Goal: Task Accomplishment & Management: Complete application form

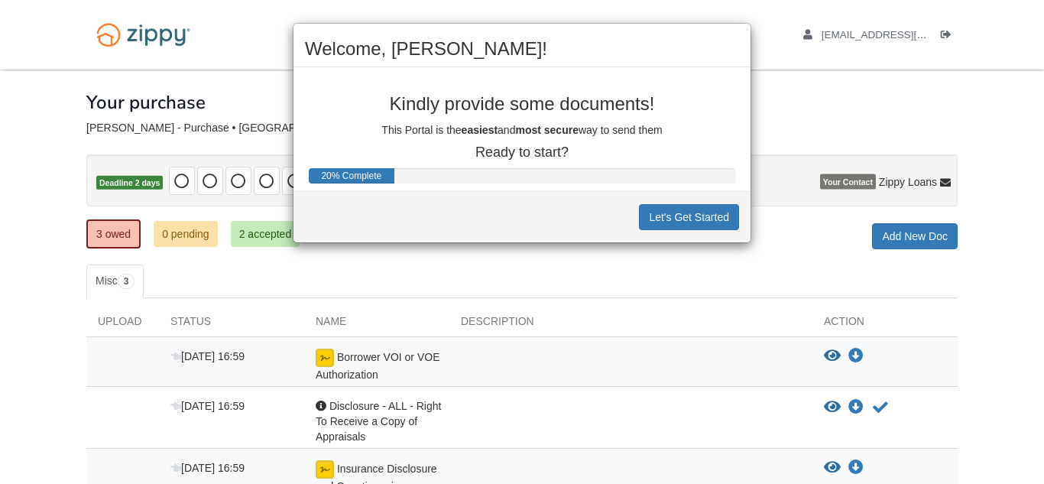
click at [0, 333] on div "Welcome, [PERSON_NAME]! Kindly provide some documents! This Portal is the easie…" at bounding box center [522, 242] width 1044 height 484
click at [48, 350] on div "Welcome, [PERSON_NAME]! Kindly provide some documents! This Portal is the easie…" at bounding box center [522, 242] width 1044 height 484
click at [696, 214] on button "Let's Get Started" at bounding box center [689, 217] width 100 height 26
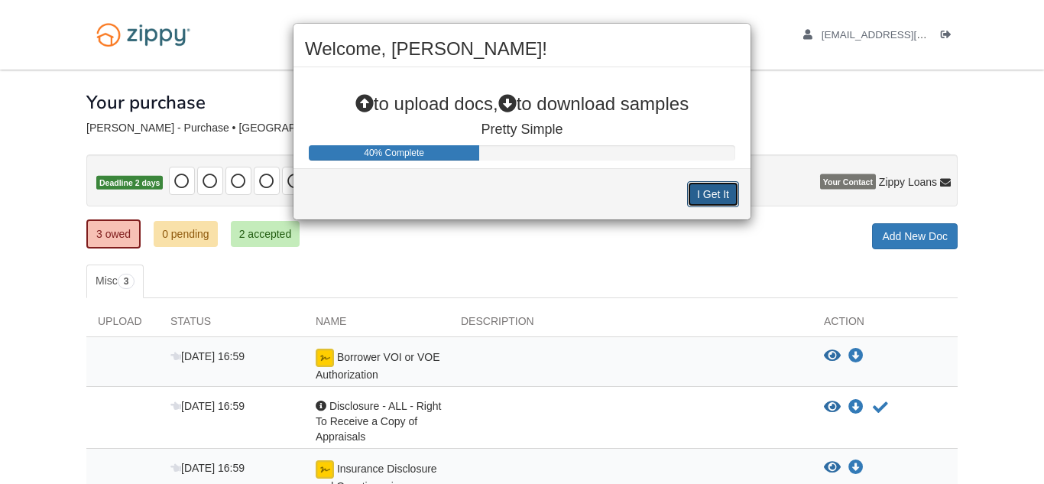
click at [716, 193] on button "I Get It" at bounding box center [713, 194] width 52 height 26
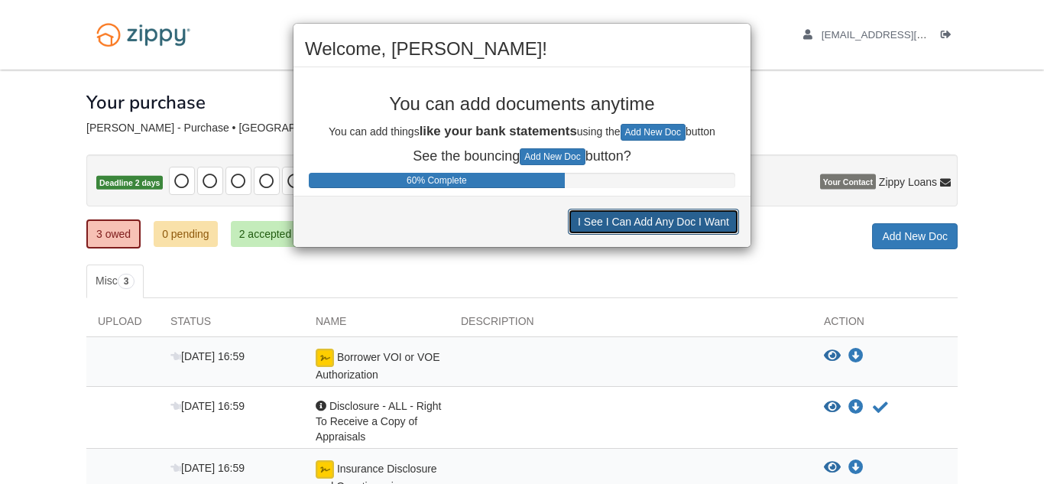
click at [703, 226] on button "I See I Can Add Any Doc I Want" at bounding box center [653, 222] width 171 height 26
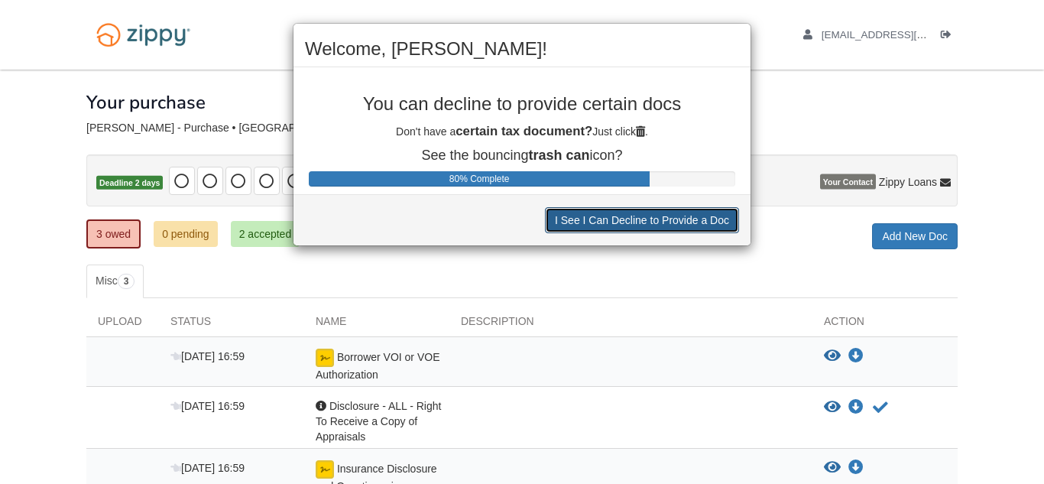
click at [703, 226] on button "I See I Can Decline to Provide a Doc" at bounding box center [642, 220] width 194 height 26
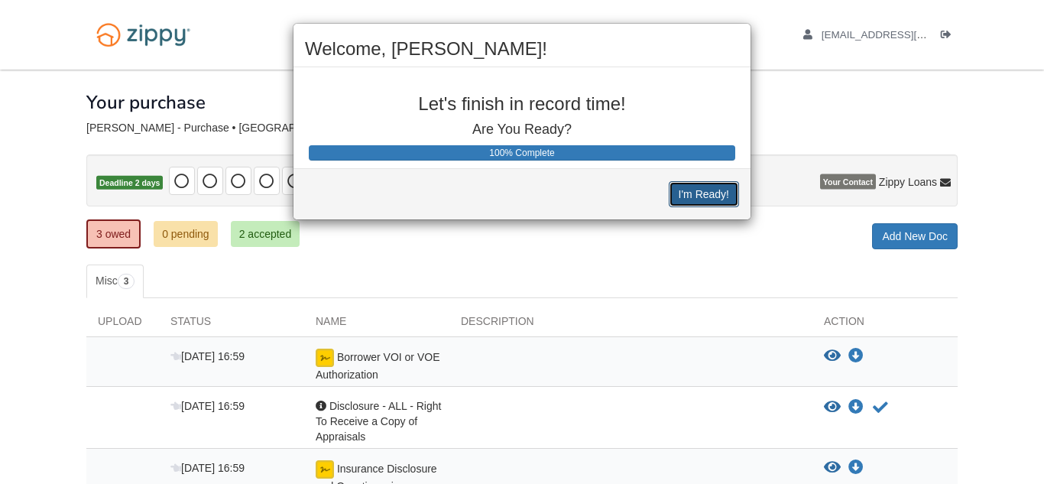
click at [703, 201] on button "I'm Ready!" at bounding box center [704, 194] width 70 height 26
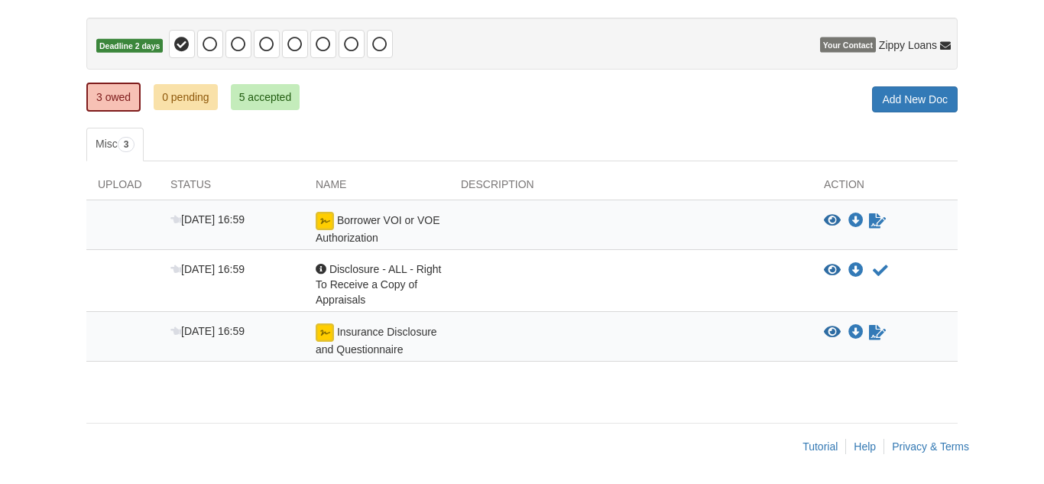
scroll to position [138, 0]
click at [879, 219] on icon "Sign Form" at bounding box center [877, 220] width 17 height 15
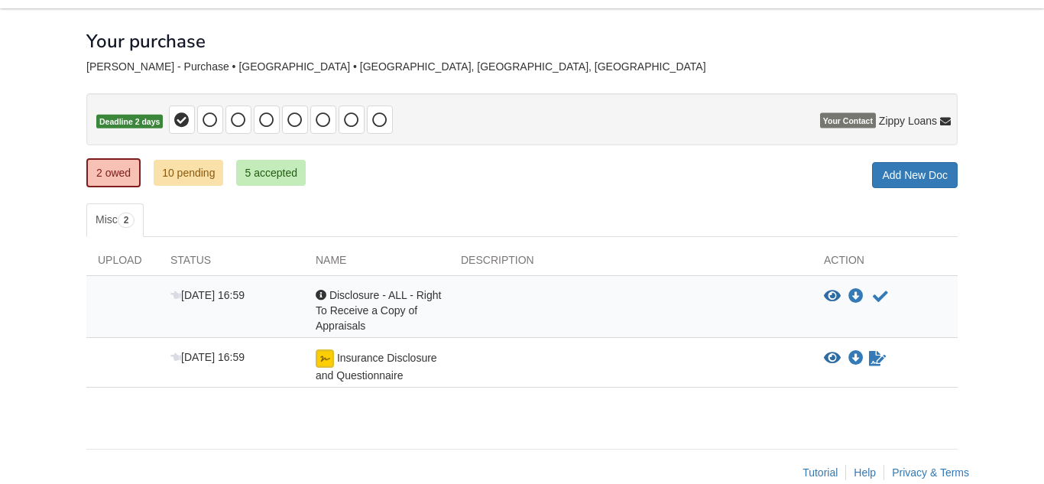
scroll to position [88, 0]
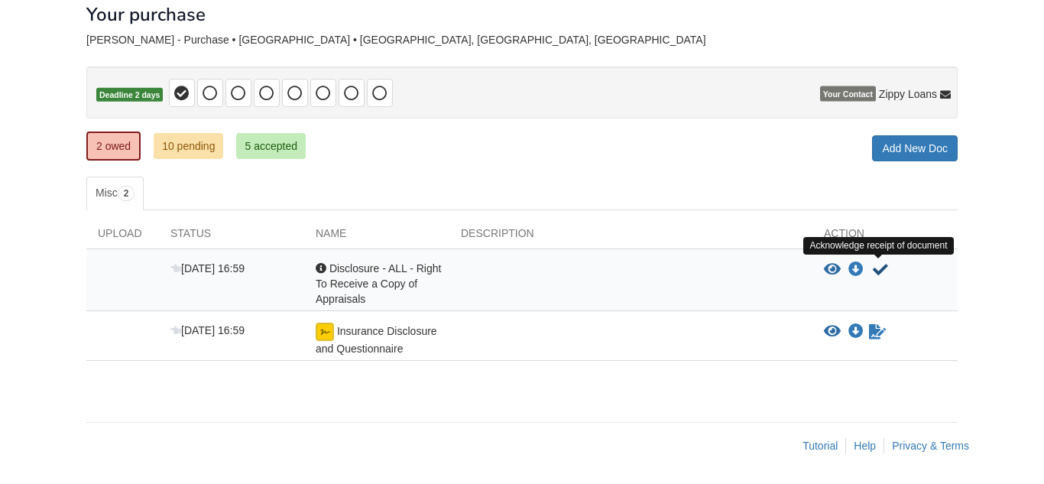
click at [881, 271] on icon "Acknowledge receipt of document" at bounding box center [880, 269] width 15 height 15
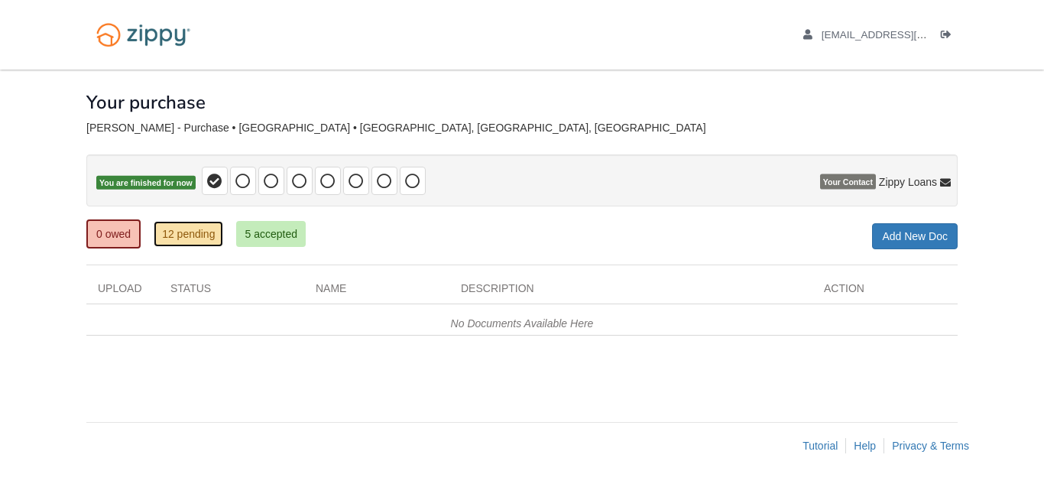
click at [197, 237] on link "12 pending" at bounding box center [189, 234] width 70 height 26
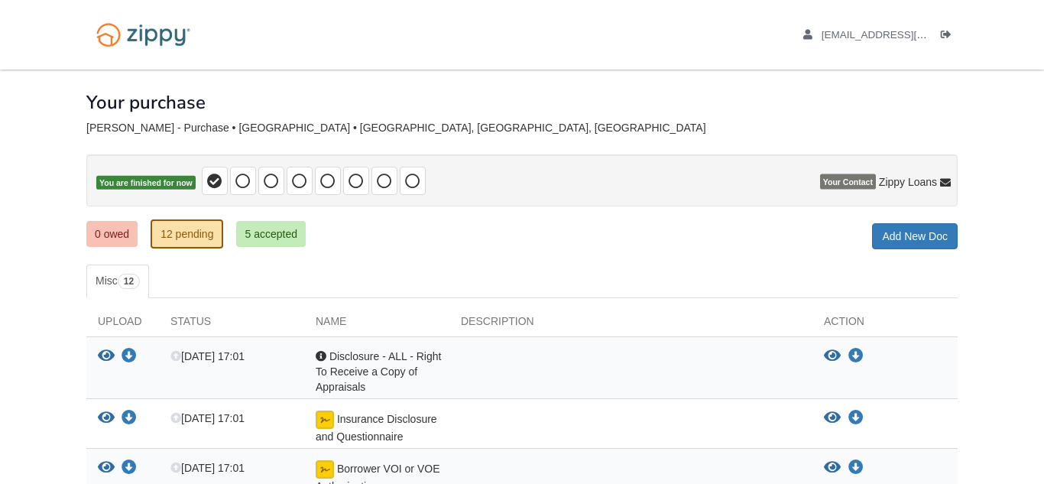
scroll to position [31, 0]
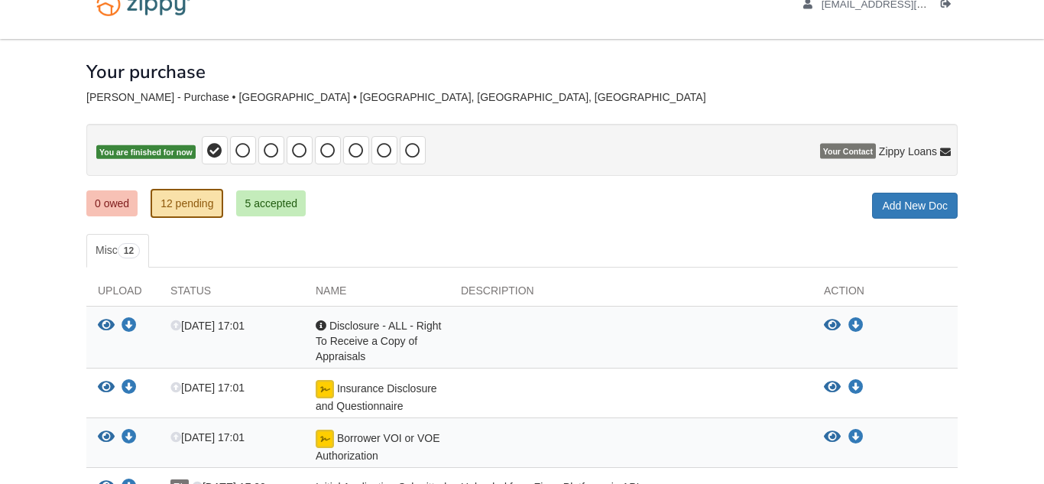
click at [0, 281] on body "pwill572001@gmail.com Logout" at bounding box center [522, 441] width 1044 height 945
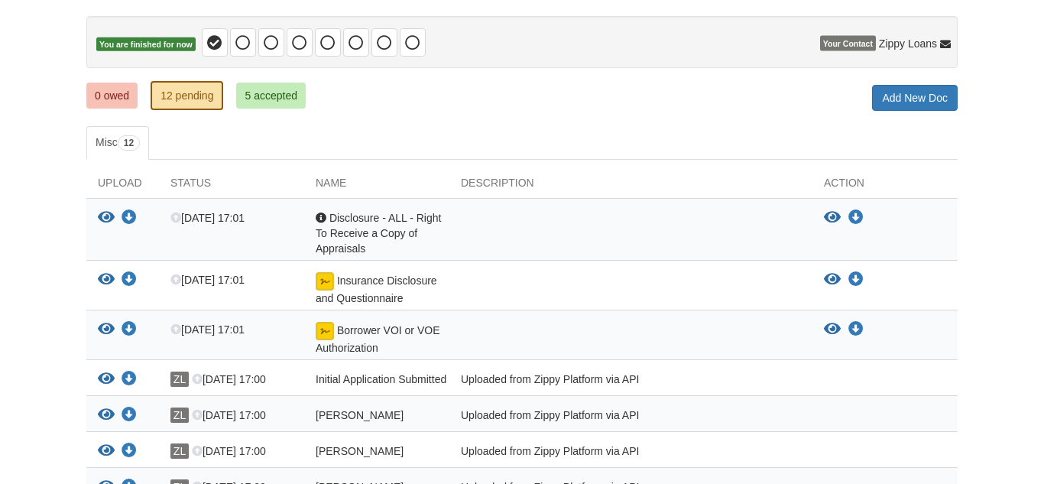
scroll to position [135, 0]
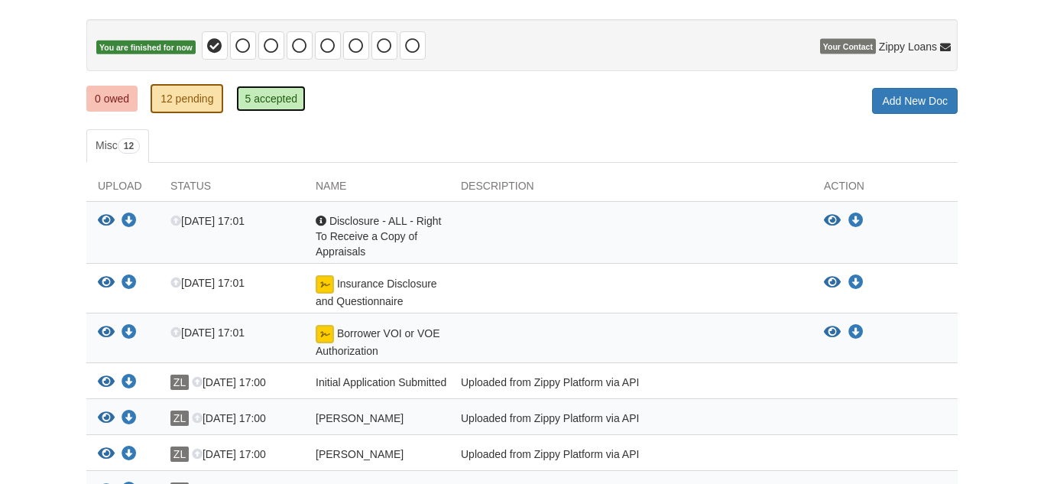
click at [268, 97] on link "5 accepted" at bounding box center [271, 99] width 70 height 26
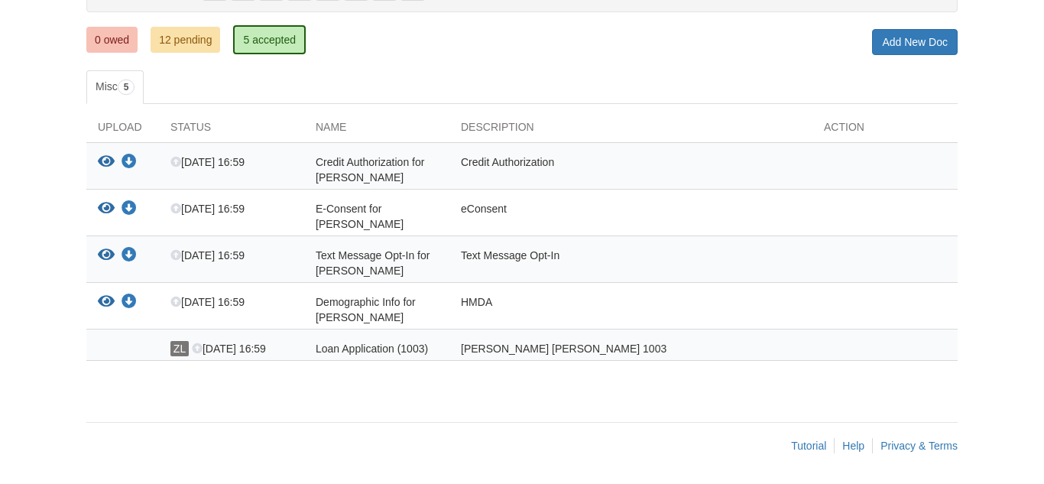
scroll to position [194, 0]
click at [195, 40] on link "12 pending" at bounding box center [186, 40] width 70 height 26
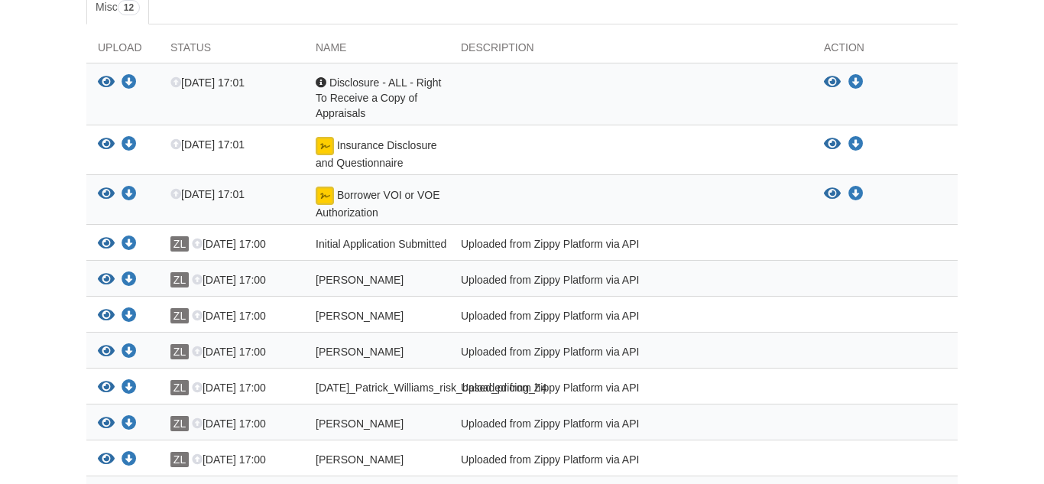
scroll to position [275, 0]
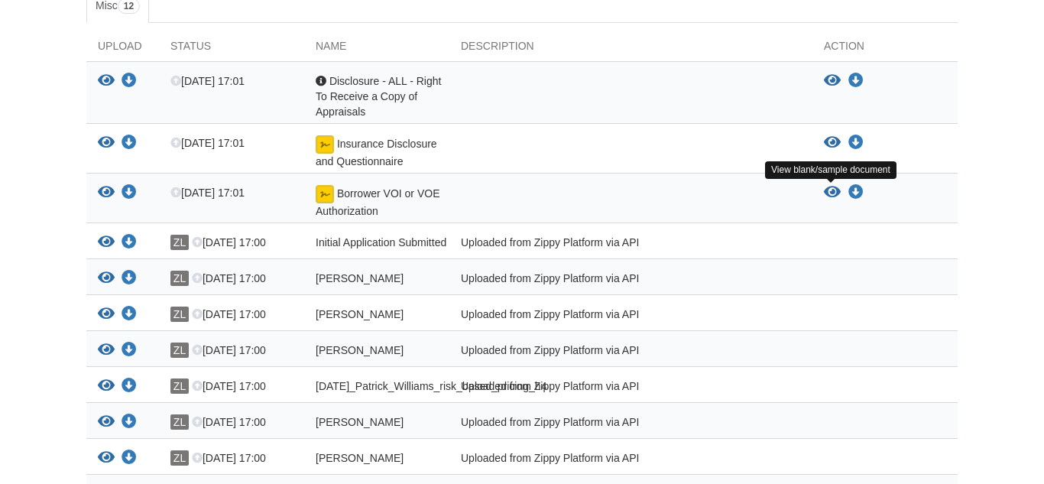
click at [829, 192] on icon "View Borrower VOI or VOE Authorization" at bounding box center [832, 192] width 17 height 15
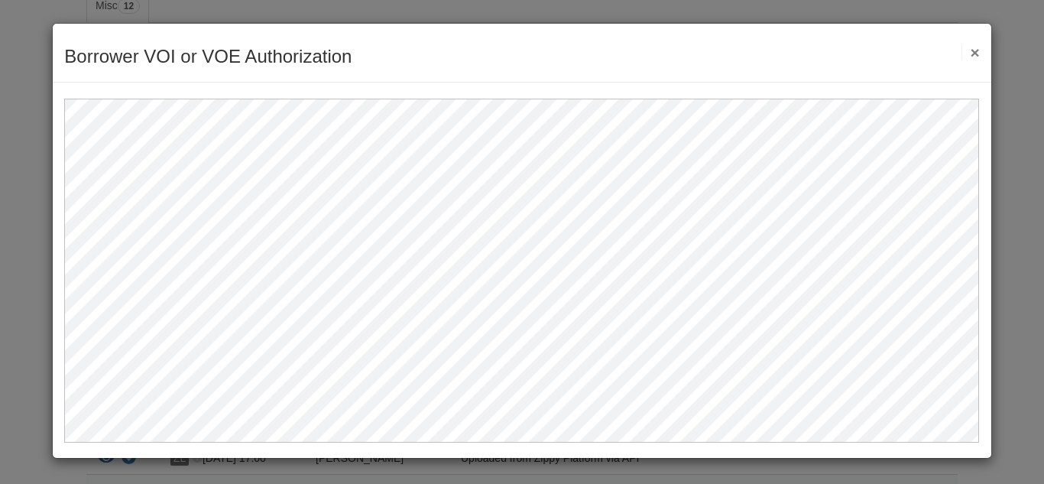
click at [977, 51] on button "×" at bounding box center [971, 52] width 18 height 16
